Goal: Check status: Check status

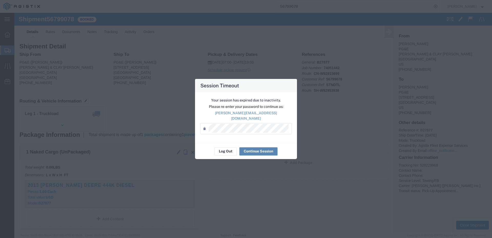
click at [259, 147] on button "Continue Session" at bounding box center [259, 151] width 38 height 8
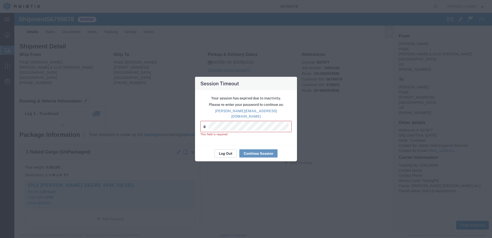
click at [225, 154] on button "Log Out" at bounding box center [226, 154] width 22 height 8
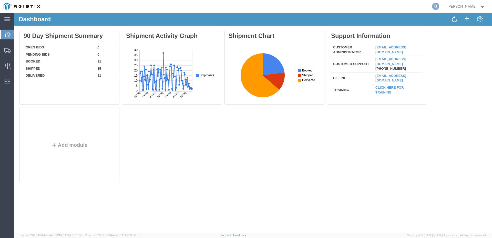
click at [440, 8] on icon at bounding box center [435, 6] width 7 height 7
click at [364, 7] on input "search" at bounding box center [354, 6] width 156 height 12
paste input "56824145"
type input "56824145"
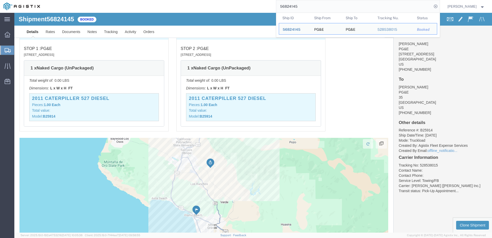
scroll to position [341, 0]
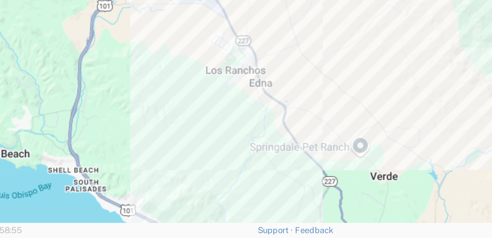
drag, startPoint x: 230, startPoint y: 151, endPoint x: 221, endPoint y: 199, distance: 48.9
click div
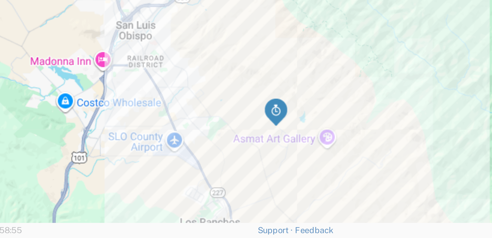
drag, startPoint x: 232, startPoint y: 158, endPoint x: 223, endPoint y: 210, distance: 52.0
click div
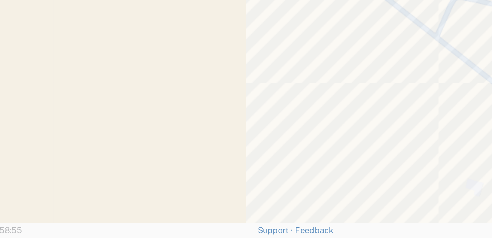
click div
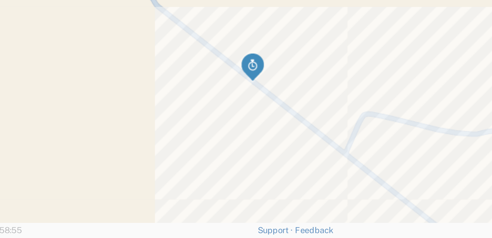
drag, startPoint x: 242, startPoint y: 172, endPoint x: 195, endPoint y: 211, distance: 60.5
click div
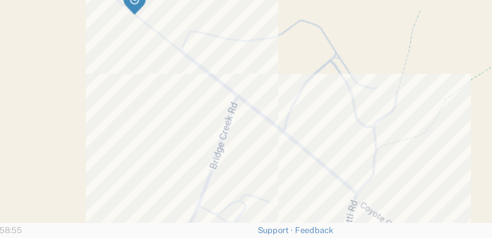
drag, startPoint x: 237, startPoint y: 198, endPoint x: 210, endPoint y: 160, distance: 46.6
click div
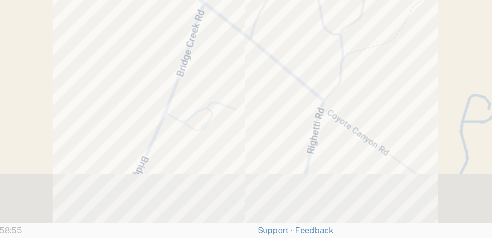
drag, startPoint x: 197, startPoint y: 208, endPoint x: 184, endPoint y: 173, distance: 37.2
click div
